Goal: Task Accomplishment & Management: Complete application form

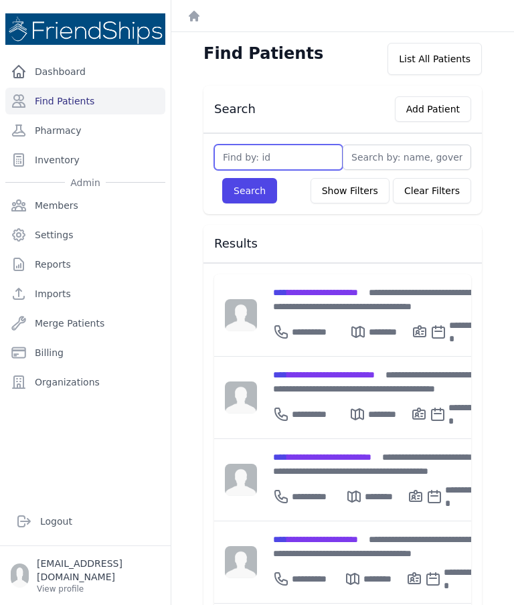
click at [279, 152] on input "text" at bounding box center [278, 157] width 128 height 25
type input "509"
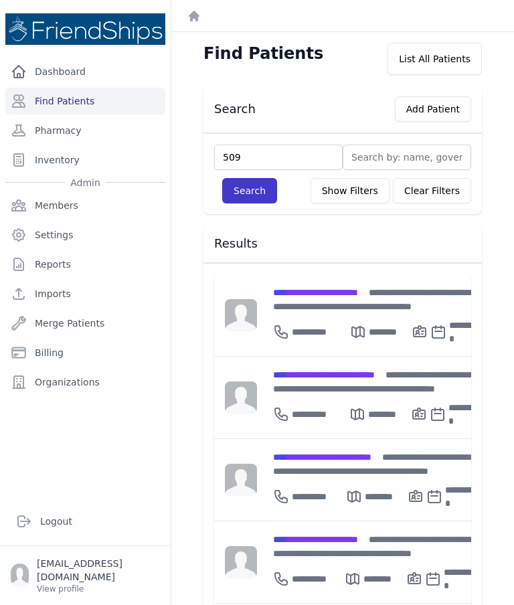
click at [246, 189] on button "Search" at bounding box center [249, 190] width 55 height 25
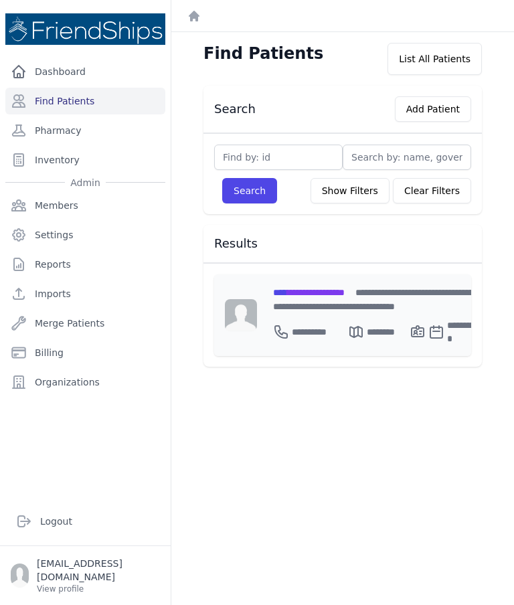
click at [367, 325] on p "********" at bounding box center [388, 331] width 43 height 13
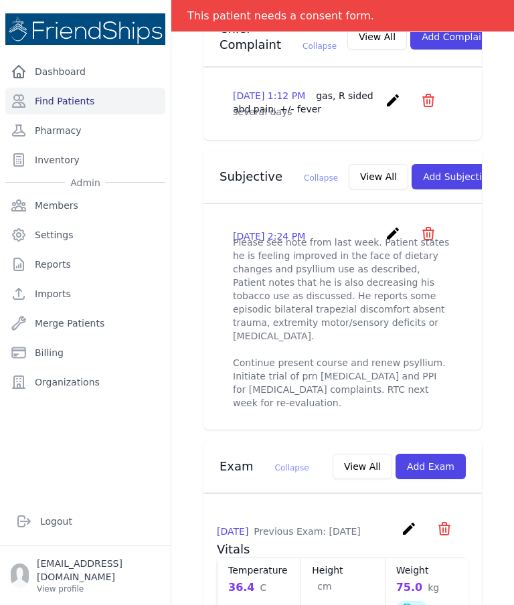
scroll to position [375, 0]
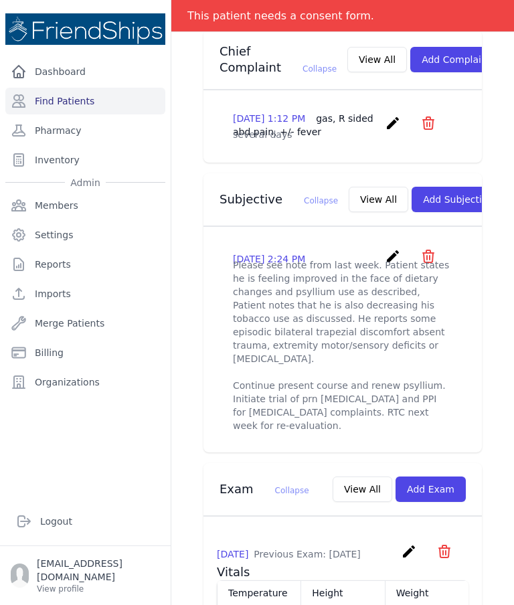
click at [349, 187] on button "View All" at bounding box center [379, 199] width 60 height 25
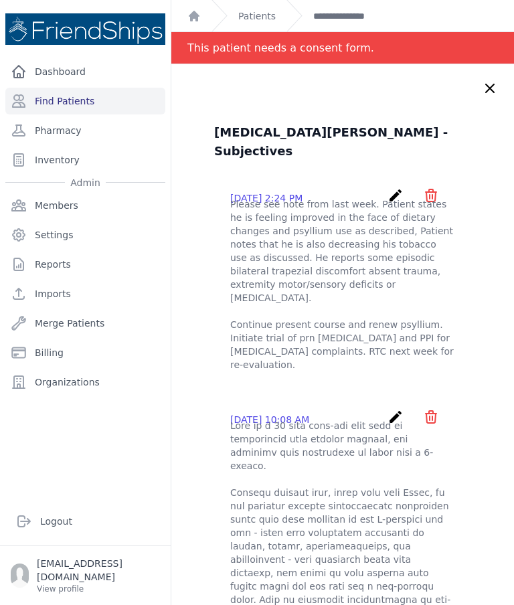
scroll to position [0, 0]
click at [489, 90] on icon at bounding box center [490, 88] width 8 height 8
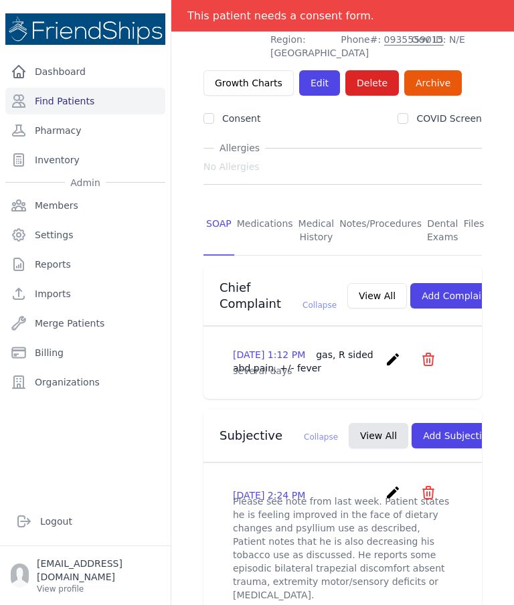
scroll to position [136, 0]
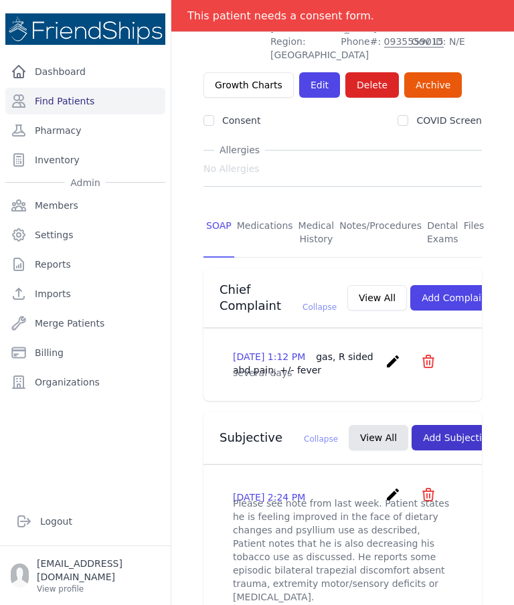
click at [427, 425] on button "Add Subjective" at bounding box center [457, 437] width 93 height 25
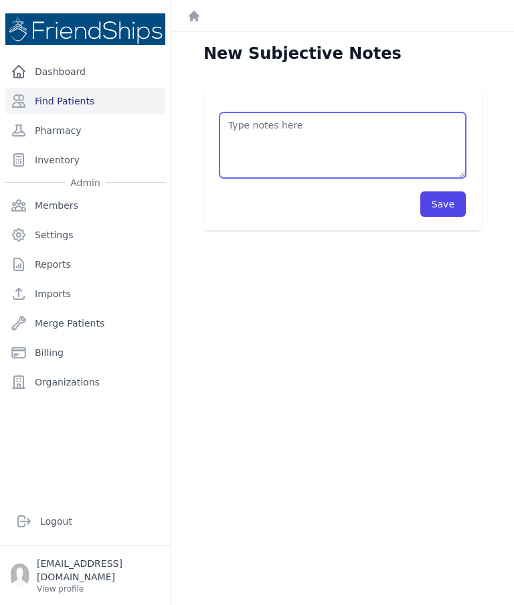
click at [349, 160] on textarea at bounding box center [342, 145] width 246 height 66
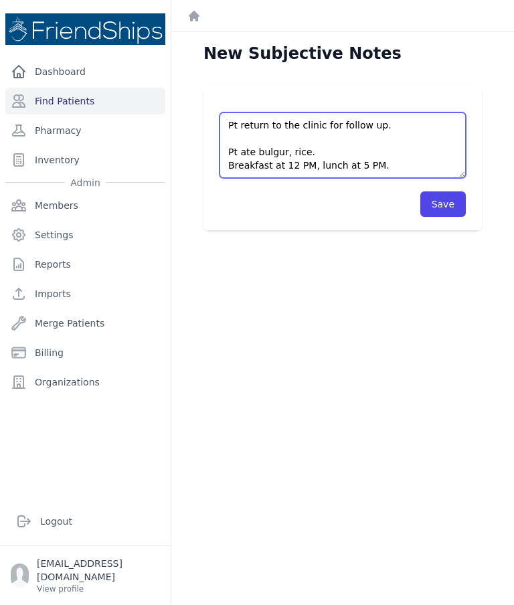
click at [365, 150] on textarea "Pt return to the clinic for follow up. Pt ate bulgur, rice. Breakfast at 12 PM,…" at bounding box center [342, 145] width 246 height 66
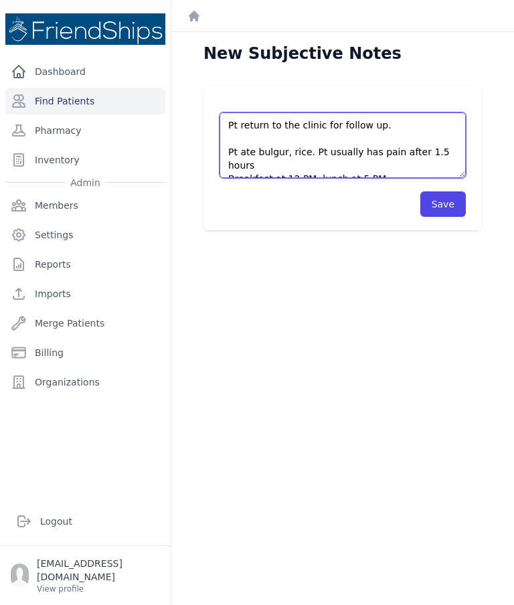
click at [370, 146] on textarea "Pt return to the clinic for follow up. Pt ate bulgur, rice. Pt usually has pain…" at bounding box center [342, 145] width 246 height 66
click at [379, 162] on textarea "Pt return to the clinic for follow up. Pt ate bulgur, rice. Pt usually has abdo…" at bounding box center [342, 145] width 246 height 66
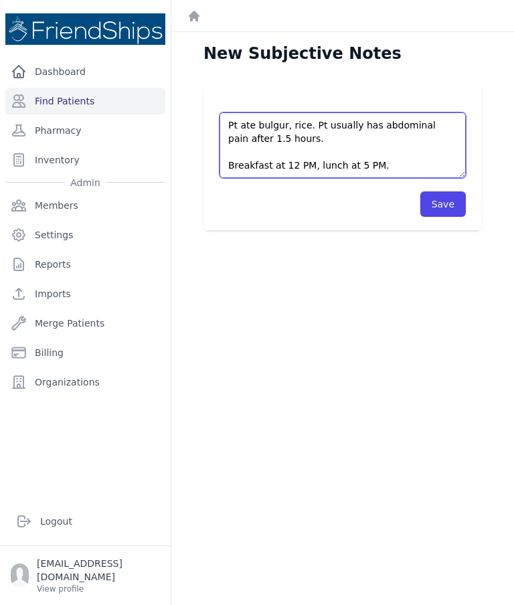
scroll to position [27, 0]
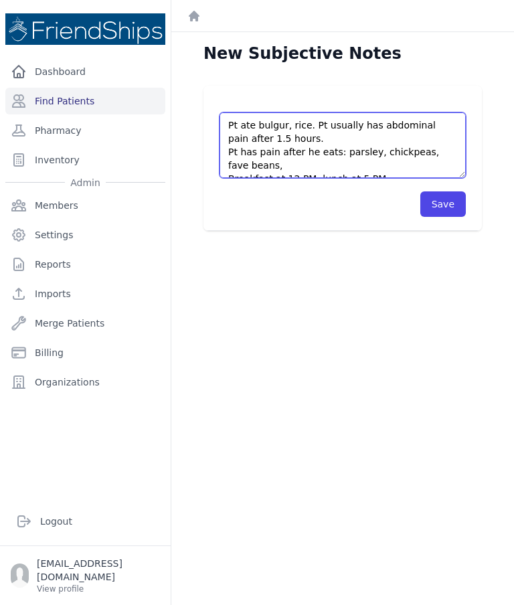
click at [452, 147] on textarea "Pt return to the clinic for follow up. Pt ate bulgur, rice. Pt usually has abdo…" at bounding box center [342, 145] width 246 height 66
click at [442, 153] on textarea "Pt return to the clinic for follow up. Pt ate bulgur, rice. Pt usually has abdo…" at bounding box center [342, 145] width 246 height 66
click at [445, 148] on textarea "Pt return to the clinic for follow up. Pt ate bulgur, rice. Pt usually has abdo…" at bounding box center [342, 145] width 246 height 66
click at [311, 161] on textarea "Pt return to the clinic for follow up. Pt ate bulgur, rice. Pt usually has abdo…" at bounding box center [342, 145] width 246 height 66
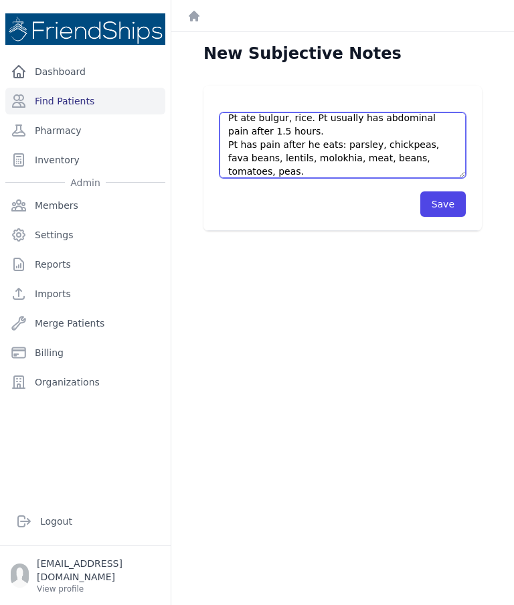
click at [448, 116] on textarea "Pt return to the clinic for follow up. Pt ate bulgur, rice. Pt usually has abdo…" at bounding box center [342, 145] width 246 height 66
click at [448, 126] on textarea "Pt return to the clinic for follow up. Pt ate bulgur, rice. Pt usually has abdo…" at bounding box center [342, 145] width 246 height 66
click at [449, 118] on textarea "Pt return to the clinic for follow up. Pt ate bulgur, rice. Pt usually has abdo…" at bounding box center [342, 145] width 246 height 66
click at [355, 129] on textarea "Pt return to the clinic for follow up. Pt ate bulgur, rice. Pt usually has abdo…" at bounding box center [342, 145] width 246 height 66
click at [355, 119] on textarea "Pt return to the clinic for follow up. Pt ate bulgur, rice. Pt usually has abdo…" at bounding box center [342, 145] width 246 height 66
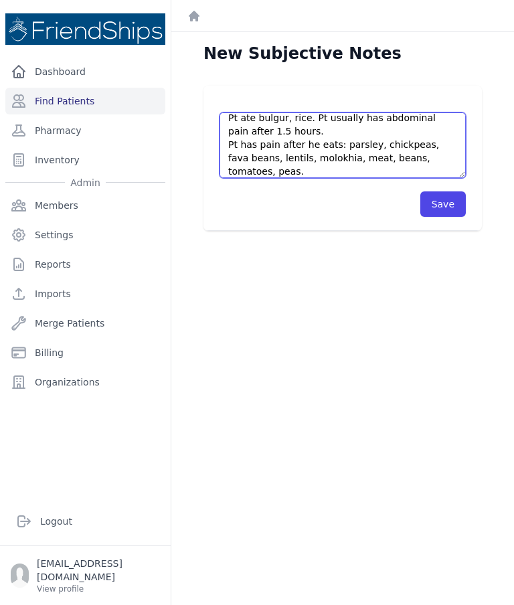
click at [417, 122] on textarea "Pt return to the clinic for follow up. Pt ate bulgur, rice. Pt usually has abdo…" at bounding box center [342, 145] width 246 height 66
click at [446, 122] on textarea "Pt return to the clinic for follow up. Pt ate bulgur, rice. Pt usually has abdo…" at bounding box center [342, 145] width 246 height 66
click at [434, 122] on textarea "Pt return to the clinic for follow up. Pt ate bulgur, rice. Pt usually has abdo…" at bounding box center [342, 145] width 246 height 66
click at [431, 122] on textarea "Pt return to the clinic for follow up. Pt ate bulgur, rice. Pt usually has abdo…" at bounding box center [342, 145] width 246 height 66
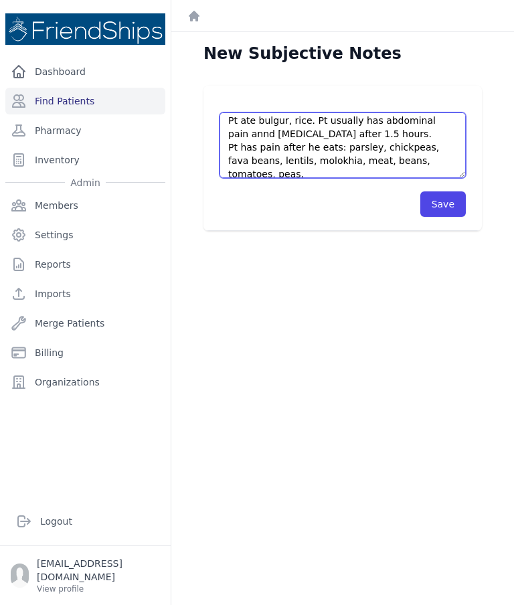
click at [247, 134] on textarea "Pt return to the clinic for follow up. Pt ate bulgur, rice. Pt usually has abdo…" at bounding box center [342, 145] width 246 height 66
click at [236, 134] on textarea "Pt return to the clinic for follow up. Pt ate bulgur, rice. Pt usually has abdo…" at bounding box center [342, 145] width 246 height 66
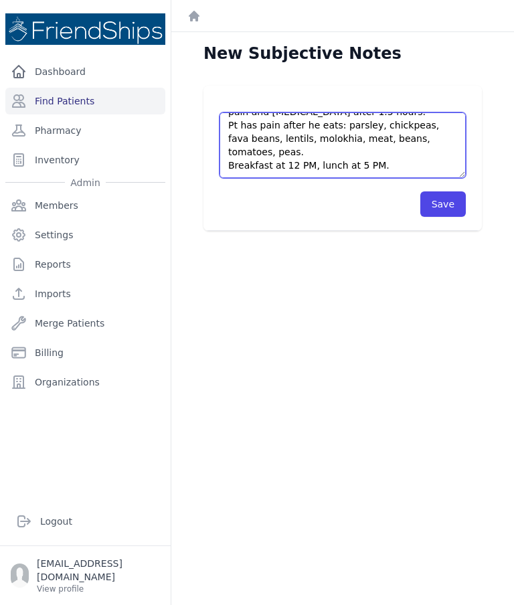
scroll to position [54, 0]
click at [278, 123] on textarea "Pt return to the clinic for follow up. Pt ate bulgur, rice. Pt usually has abdo…" at bounding box center [342, 145] width 246 height 66
click at [255, 162] on textarea "Pt return to the clinic for follow up. Pt ate bulgur, rice. Pt usually has abdo…" at bounding box center [342, 145] width 246 height 66
click at [323, 151] on textarea "Pt return to the clinic for follow up. Pt ate bulgur, rice. Pt usually has abdo…" at bounding box center [342, 145] width 246 height 66
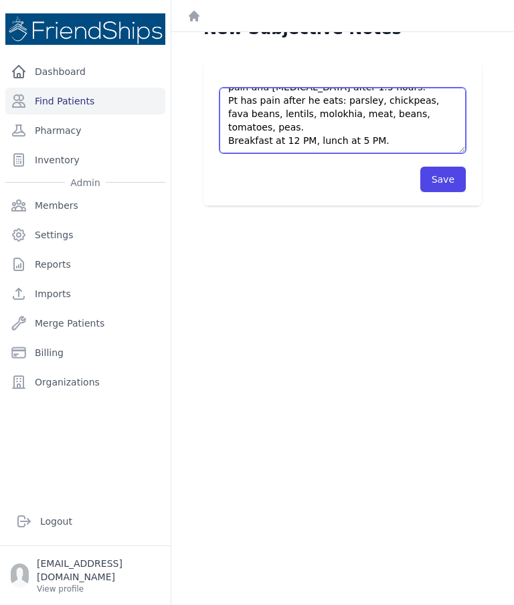
scroll to position [31, 0]
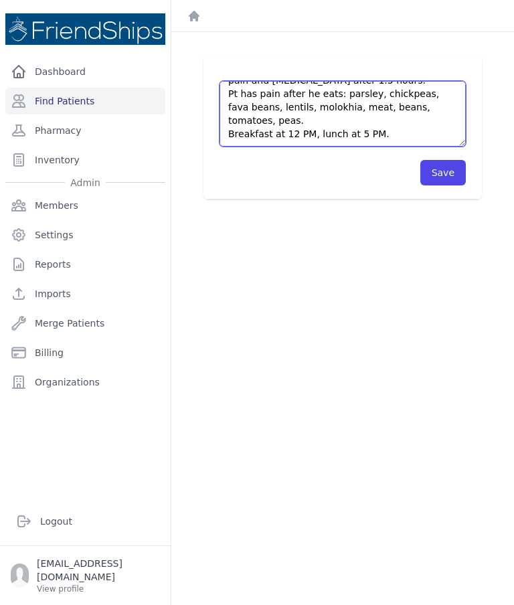
type textarea "Pt return to the clinic for follow up. Pt ate bulgur, rice. Pt usually has abdo…"
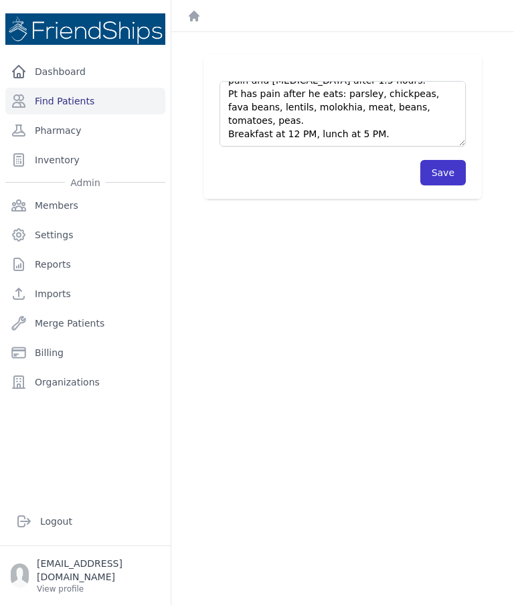
click at [453, 183] on button "Save" at bounding box center [442, 172] width 45 height 25
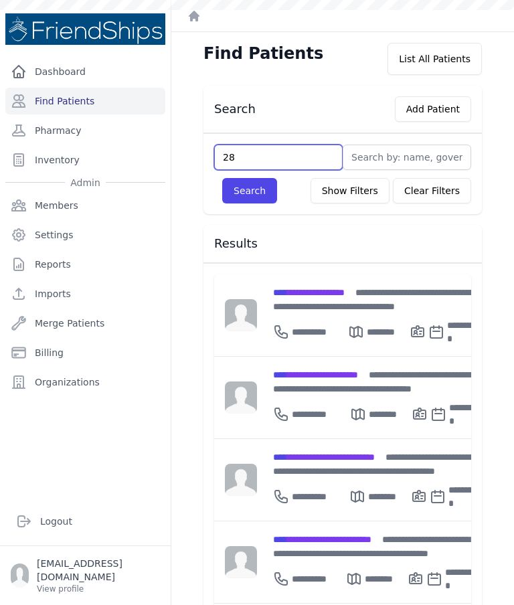
type input "285"
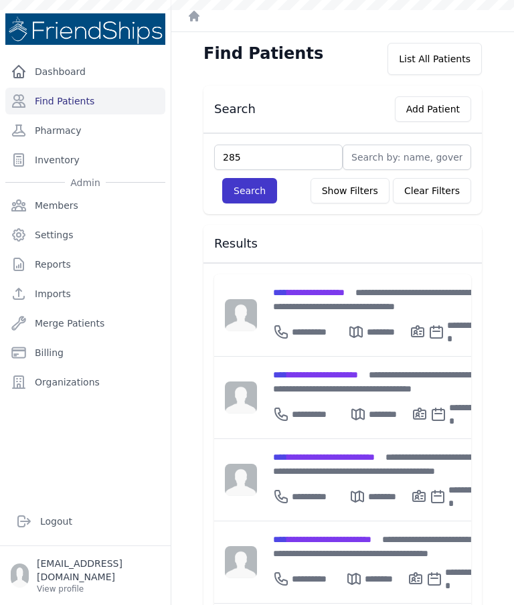
type input "285"
click at [245, 202] on button "Search" at bounding box center [249, 190] width 55 height 25
